Goal: Information Seeking & Learning: Learn about a topic

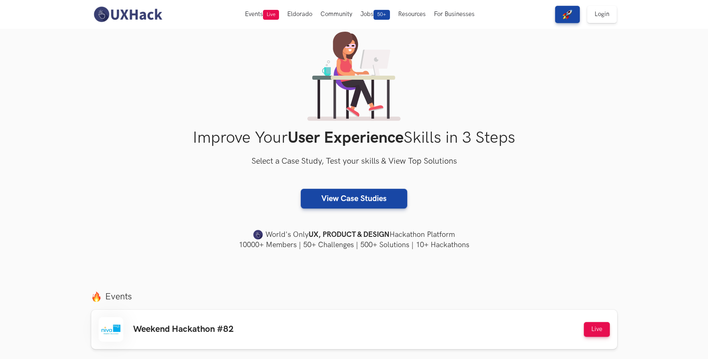
scroll to position [36, 0]
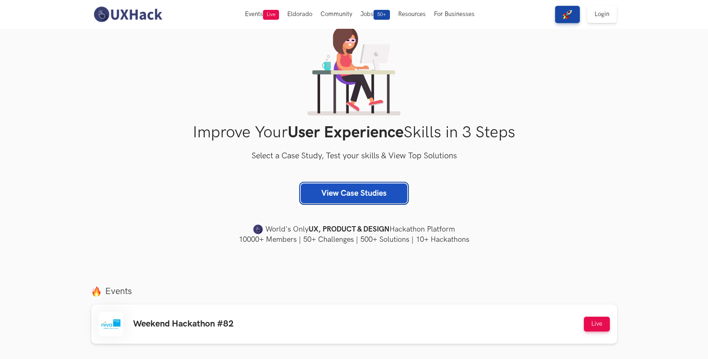
click at [376, 187] on link "View Case Studies" at bounding box center [354, 193] width 106 height 20
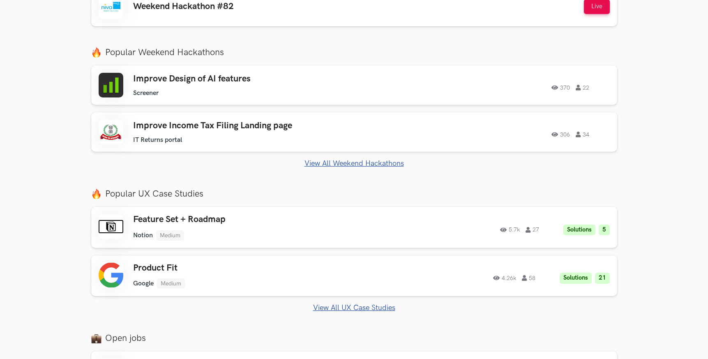
scroll to position [431, 0]
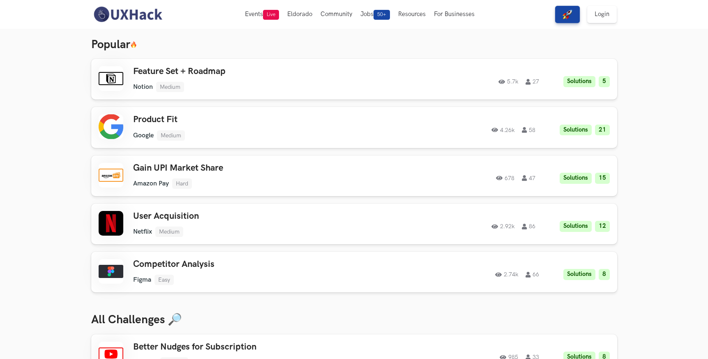
scroll to position [25, 0]
click at [230, 75] on h3 "Feature Set + Roadmap" at bounding box center [249, 72] width 233 height 11
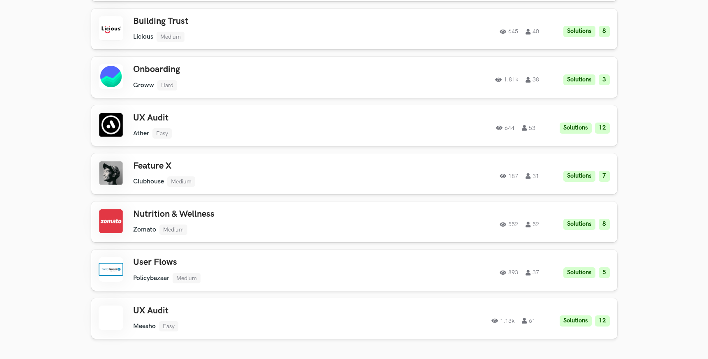
scroll to position [738, 0]
